Goal: Task Accomplishment & Management: Manage account settings

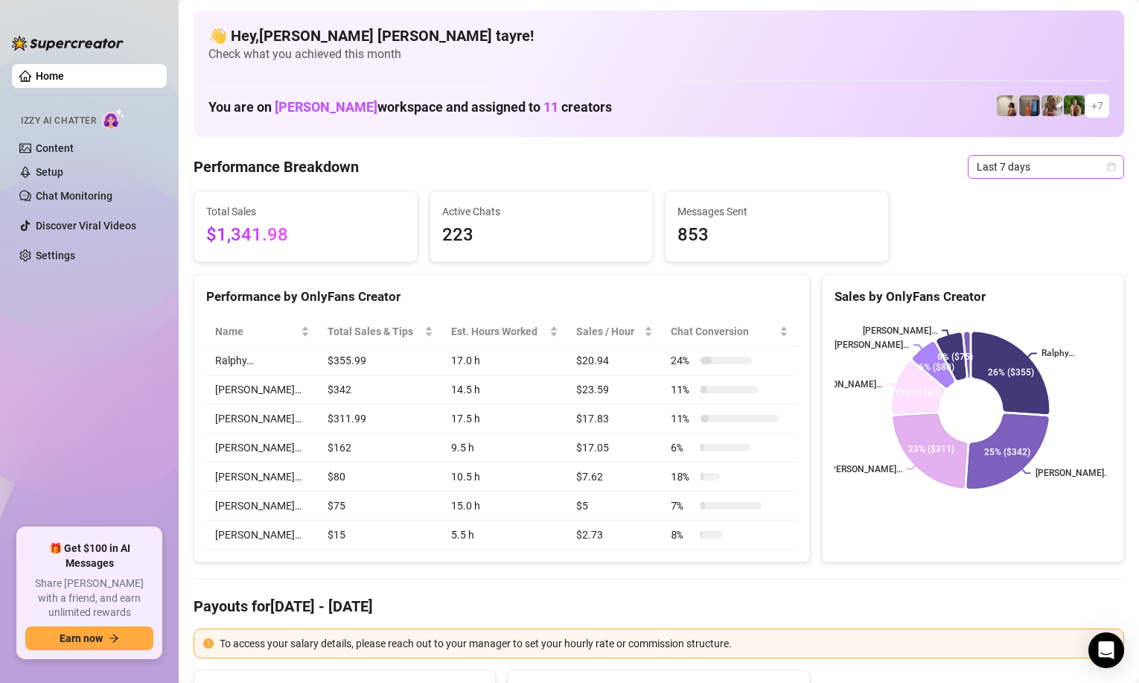
click at [1027, 169] on span "Last 7 days" at bounding box center [1046, 167] width 139 height 22
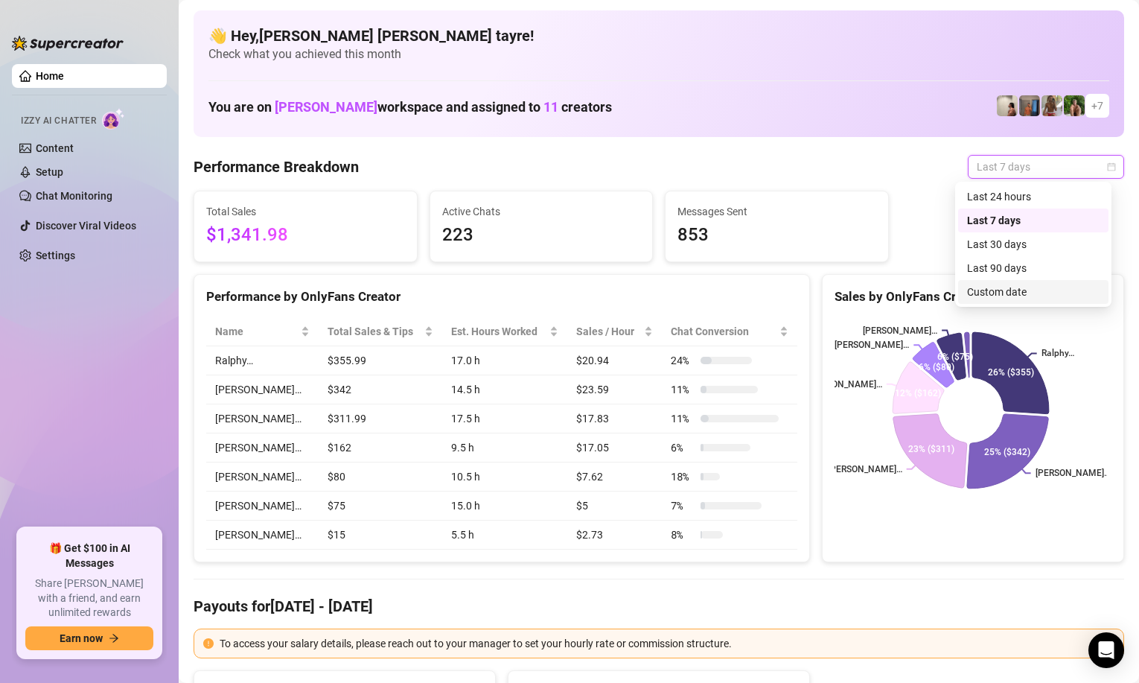
click at [983, 299] on div "Custom date" at bounding box center [1033, 292] width 133 height 16
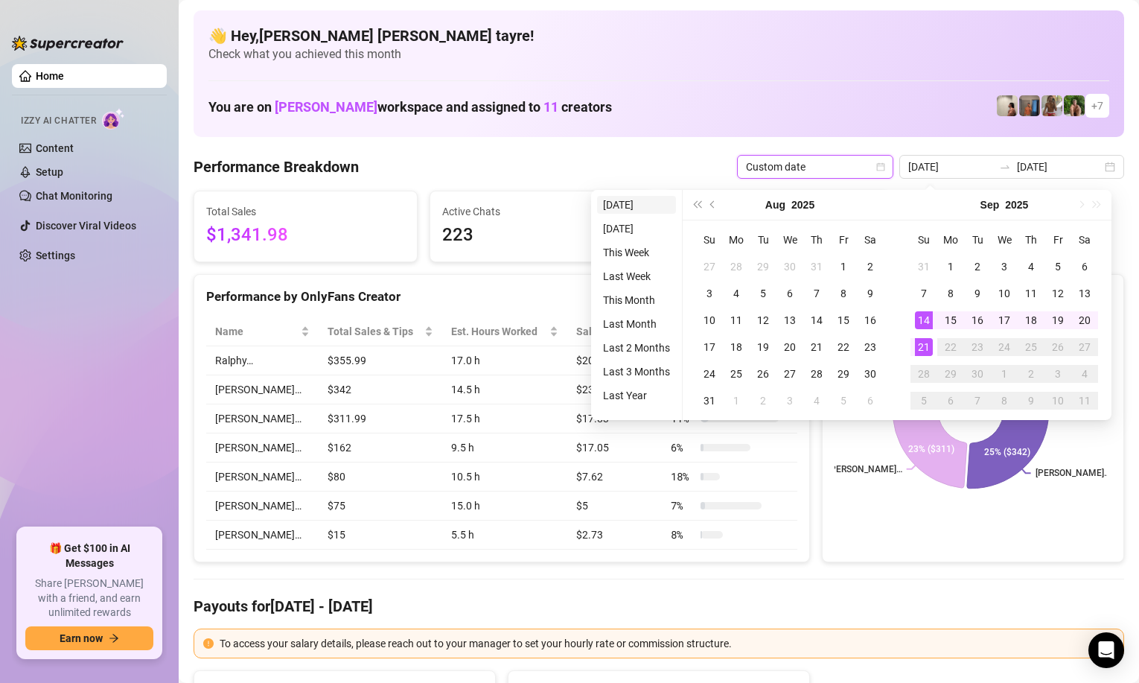
type input "[DATE]"
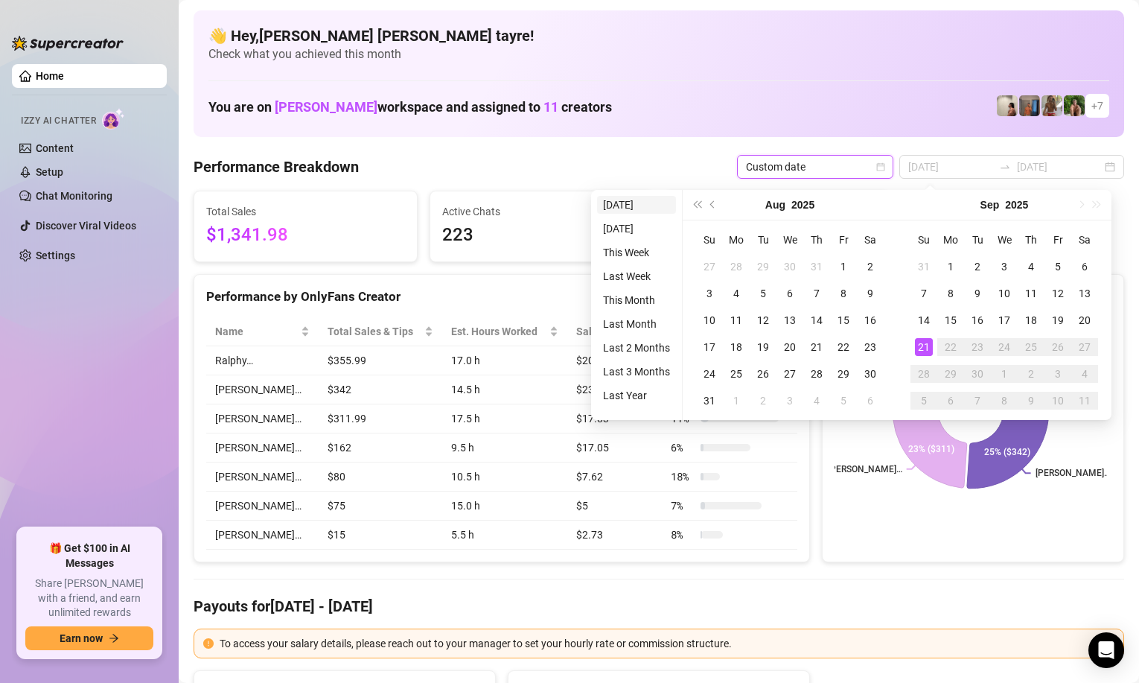
click at [614, 204] on li "[DATE]" at bounding box center [636, 205] width 79 height 18
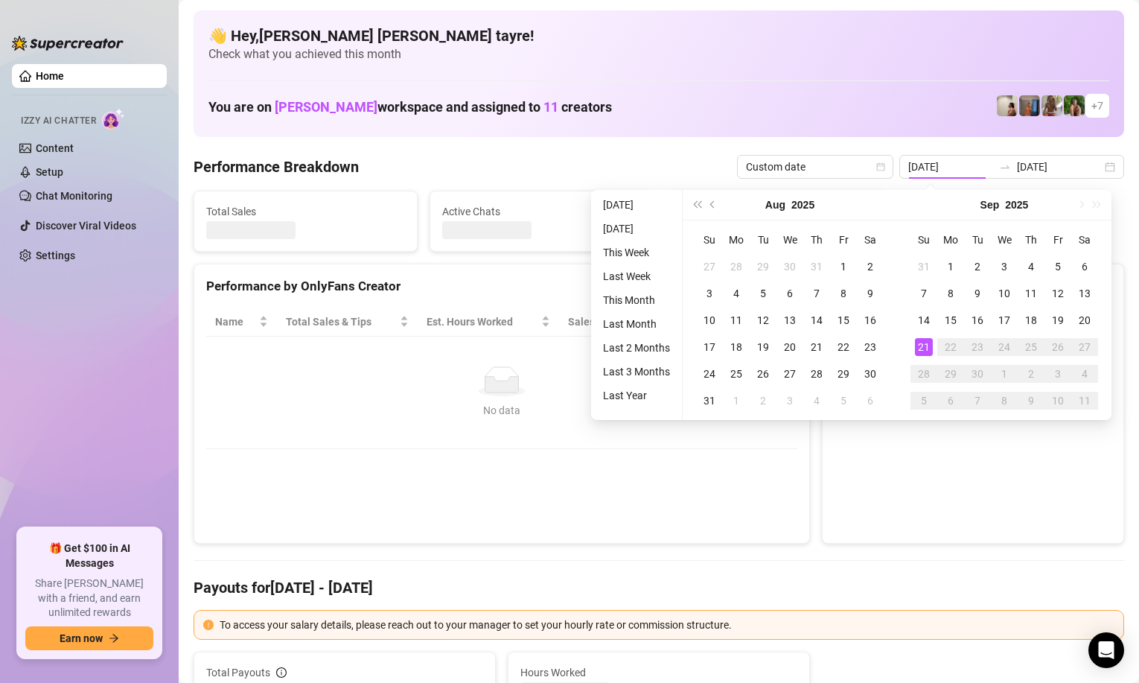
type input "[DATE]"
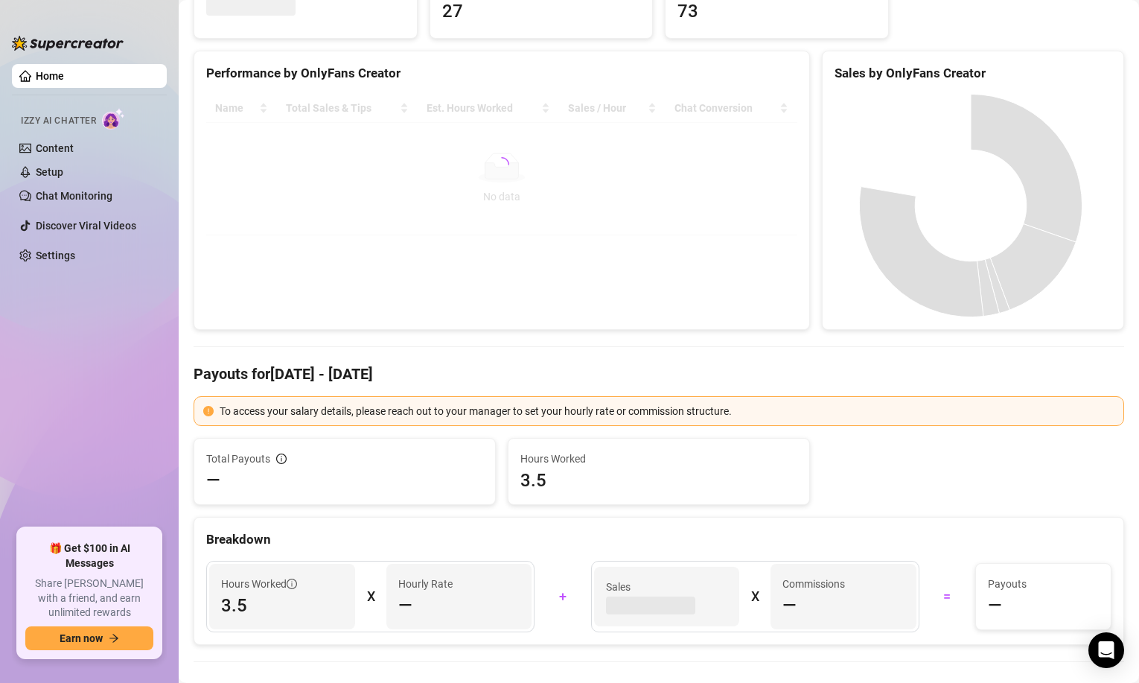
scroll to position [447, 0]
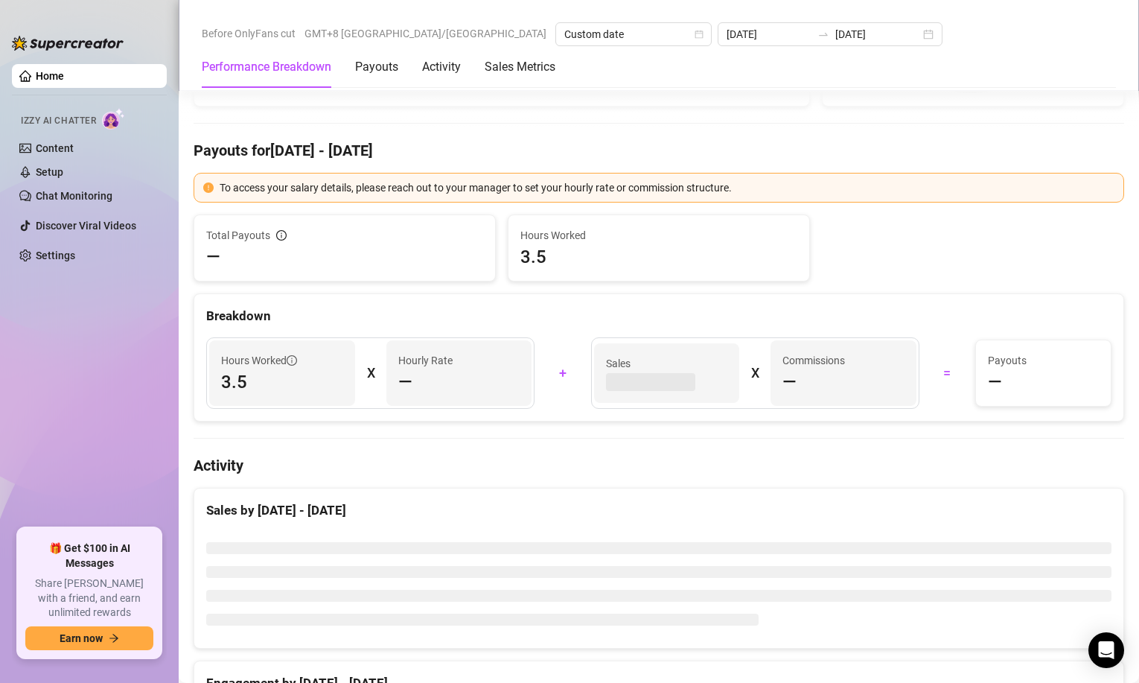
click at [161, 334] on ul "Home Izzy AI Chatter Content Setup Chat Monitoring Discover Viral Videos Settin…" at bounding box center [89, 290] width 155 height 464
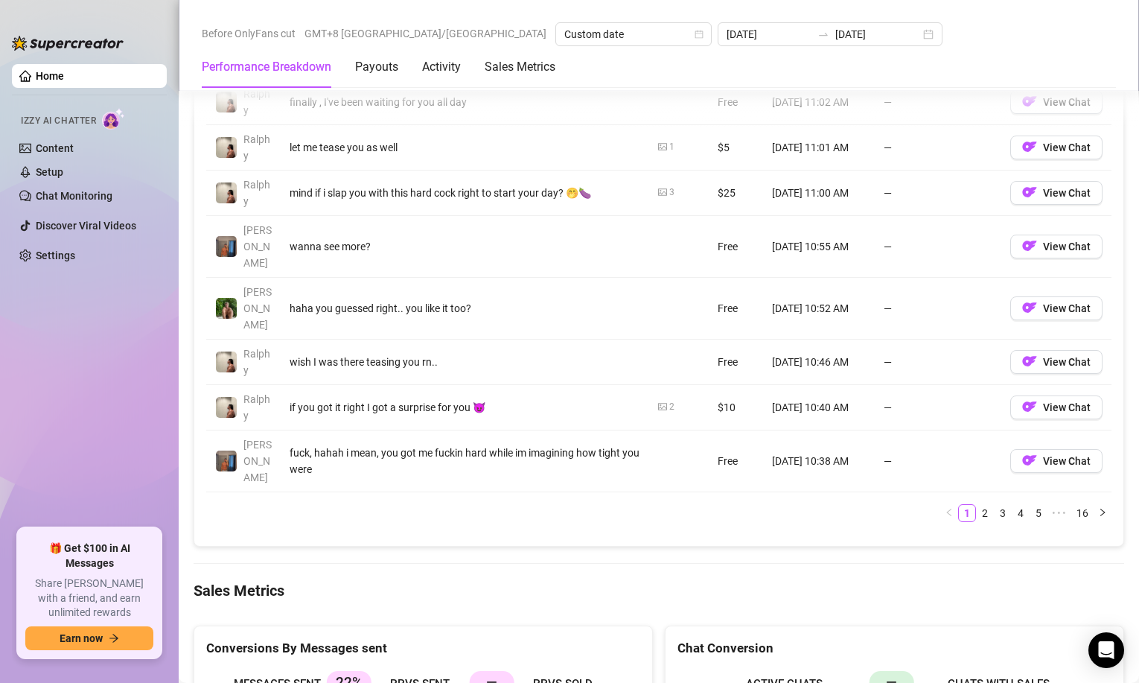
scroll to position [1835, 0]
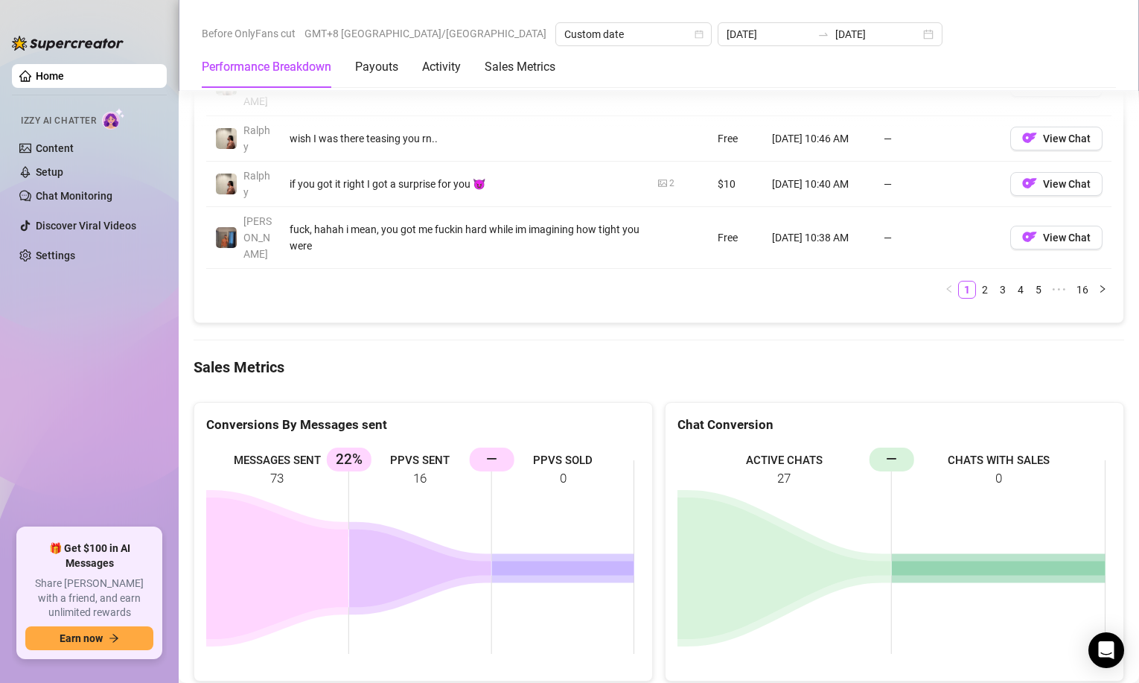
click at [103, 409] on ul "Home Izzy AI Chatter Content Setup Chat Monitoring Discover Viral Videos Settin…" at bounding box center [89, 290] width 155 height 464
